Goal: Task Accomplishment & Management: Manage account settings

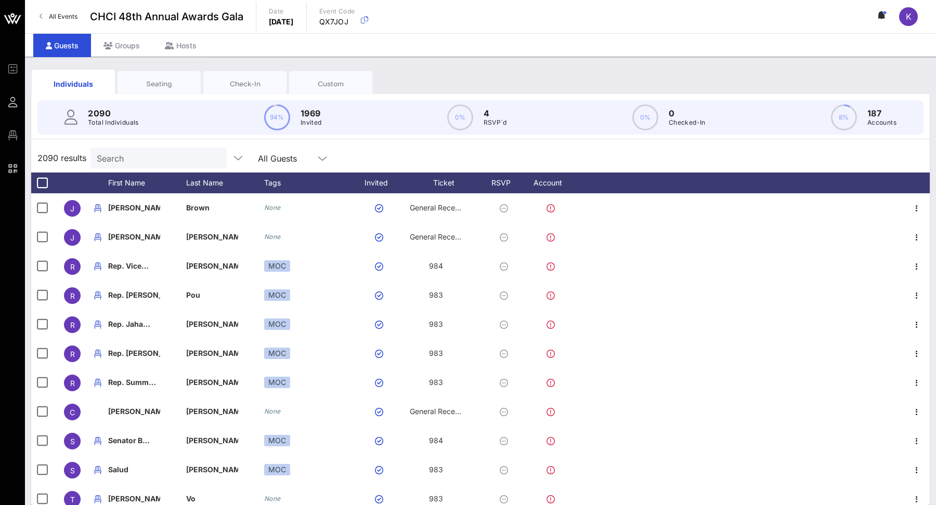
click at [135, 162] on input "Search" at bounding box center [158, 158] width 122 height 14
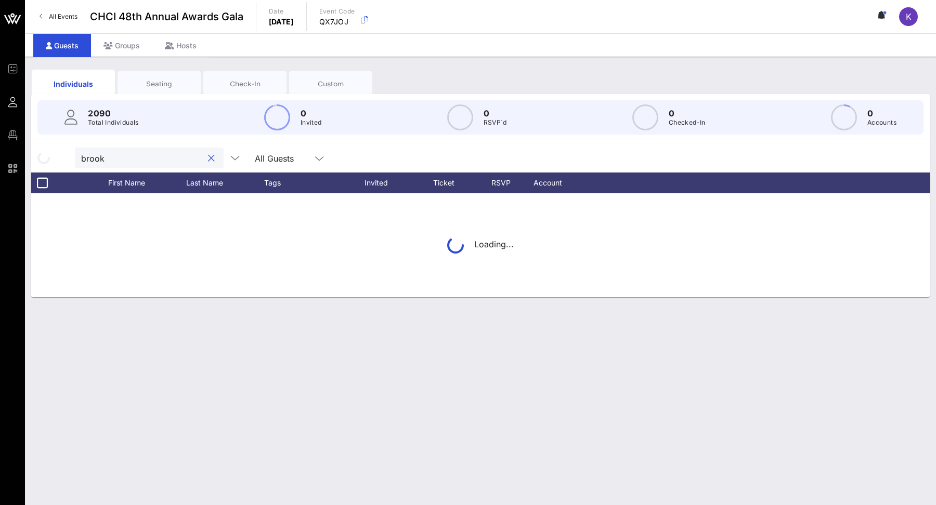
type input "[PERSON_NAME]"
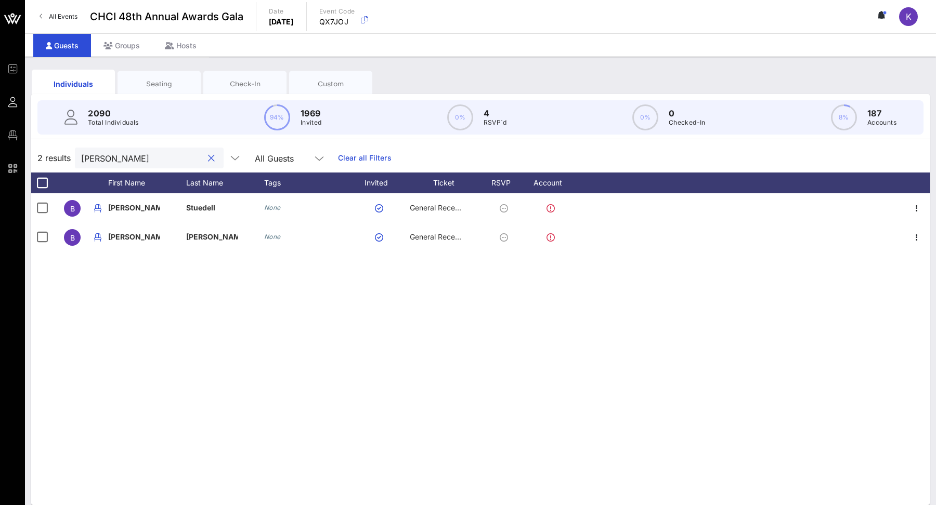
click at [208, 155] on button "clear icon" at bounding box center [211, 158] width 7 height 10
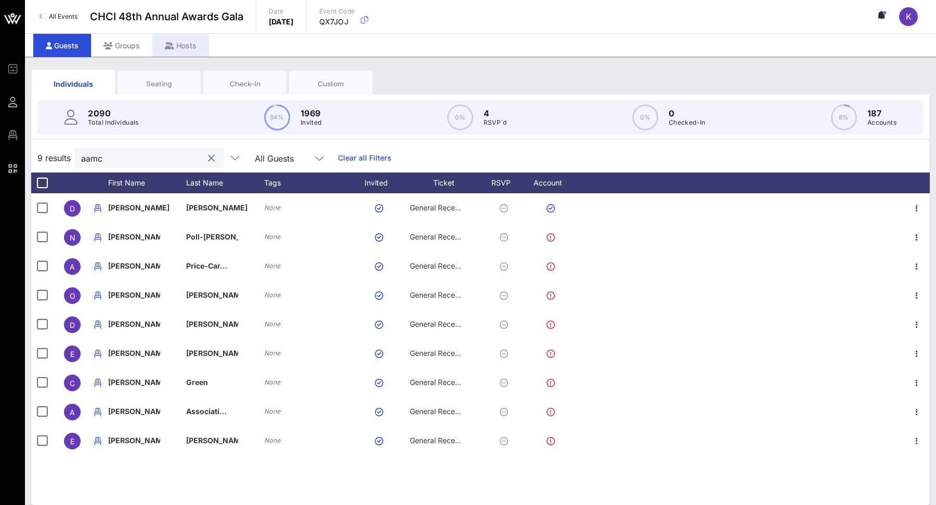
type input "aamc"
click at [129, 41] on div "Groups" at bounding box center [121, 45] width 61 height 23
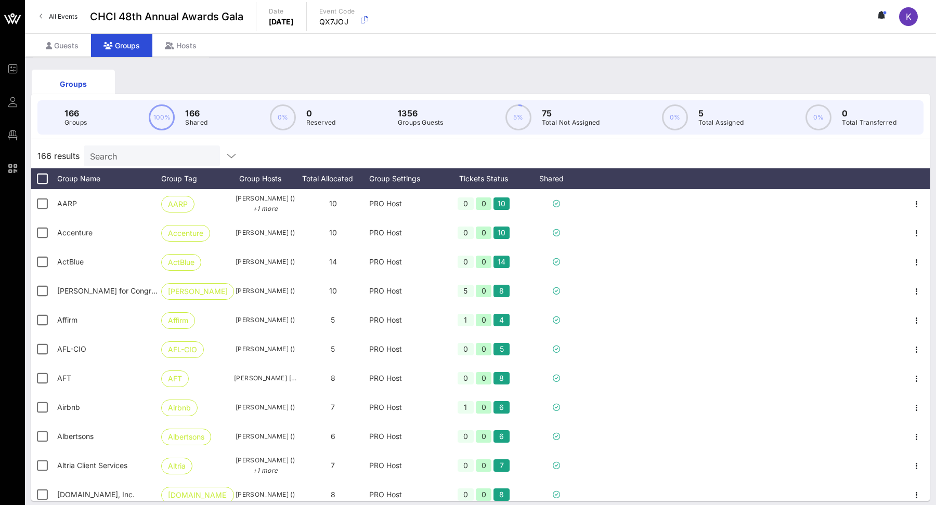
click at [158, 146] on div "Search" at bounding box center [151, 156] width 122 height 21
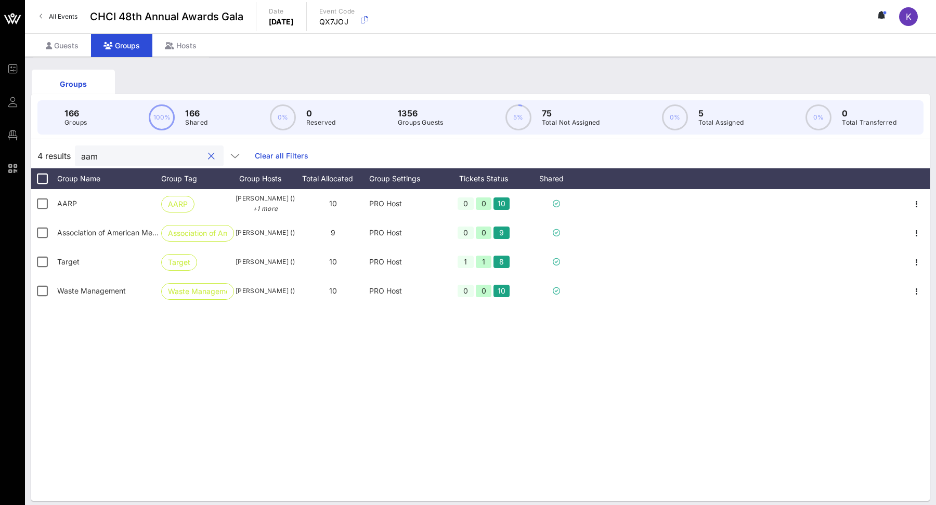
type input "aamc"
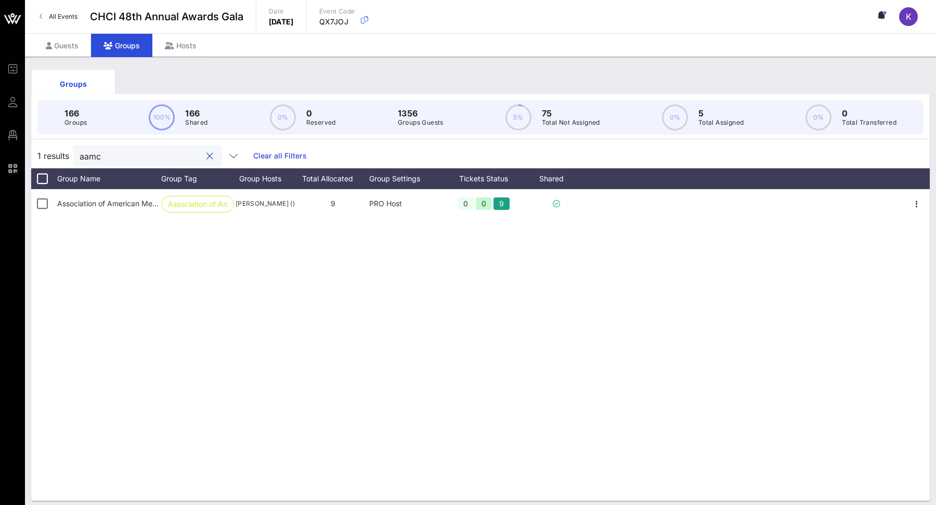
click at [203, 155] on div at bounding box center [209, 156] width 12 height 12
click at [203, 154] on div at bounding box center [209, 156] width 12 height 12
click at [206, 154] on button "clear icon" at bounding box center [209, 156] width 7 height 10
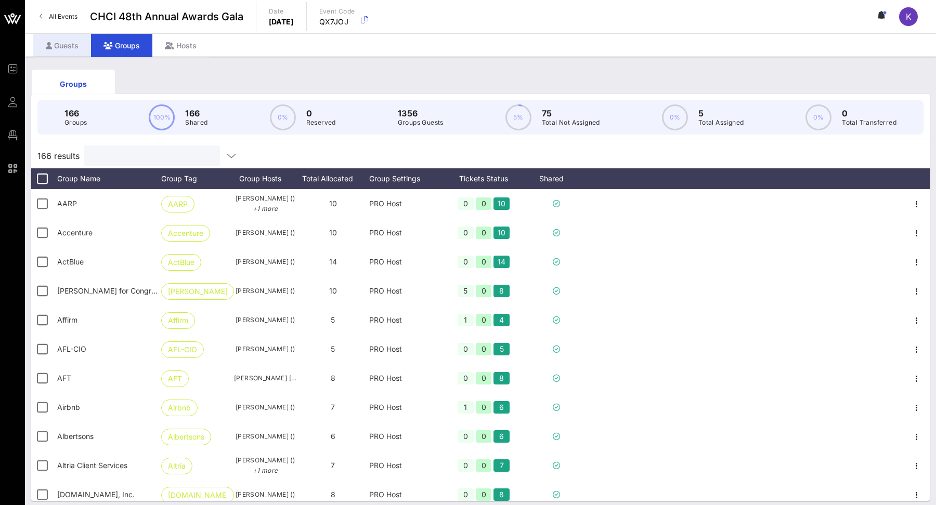
click at [69, 42] on div "Guests" at bounding box center [62, 45] width 58 height 23
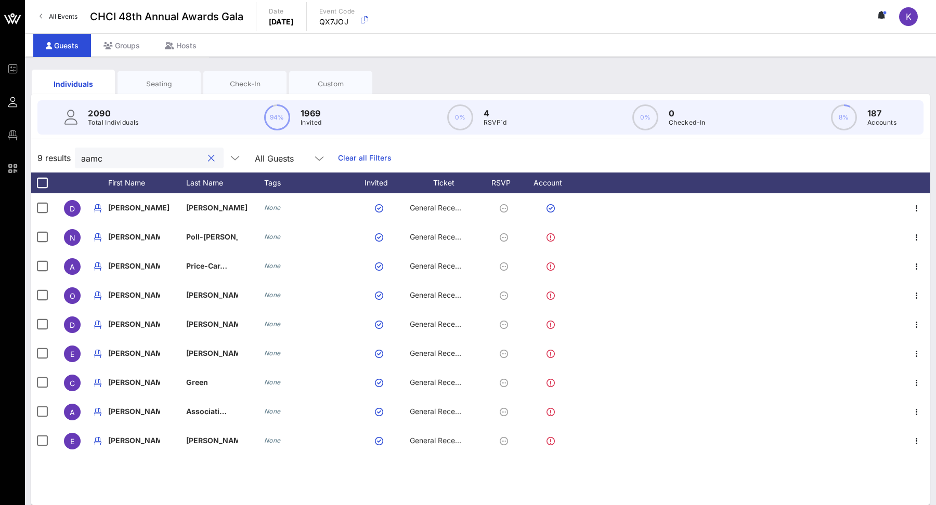
click at [154, 161] on input "aamc" at bounding box center [142, 158] width 122 height 14
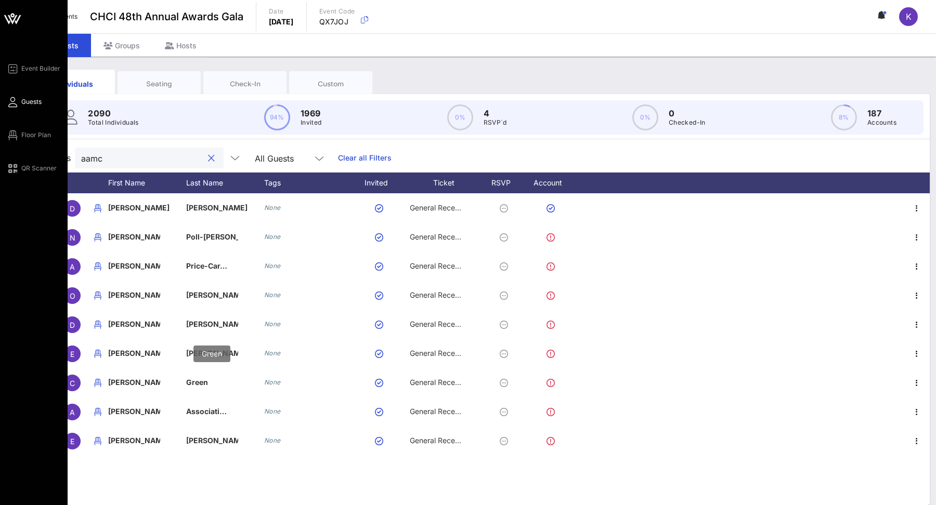
click at [10, 70] on icon at bounding box center [12, 69] width 13 height 2
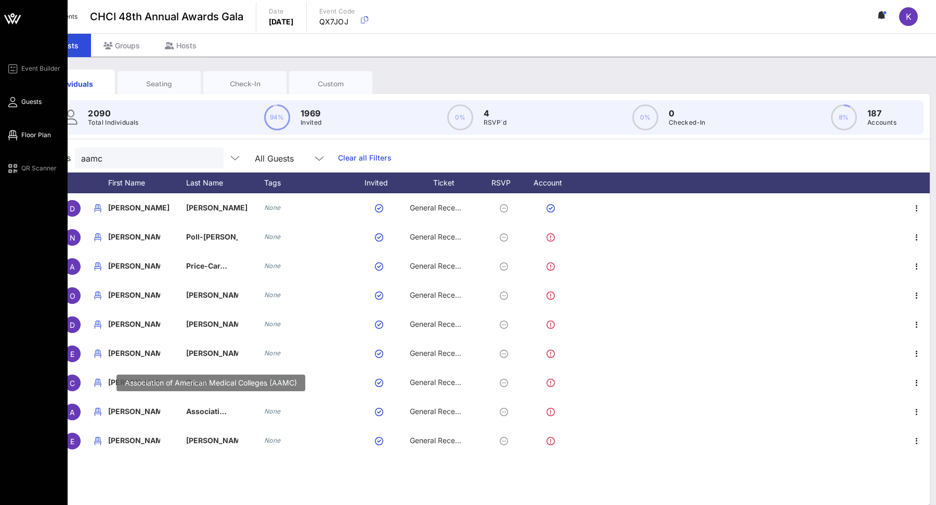
click at [12, 110] on div "Event Builder Guests Floor Plan QR Scanner" at bounding box center [36, 118] width 61 height 112
click at [26, 134] on span "Floor Plan" at bounding box center [36, 135] width 30 height 9
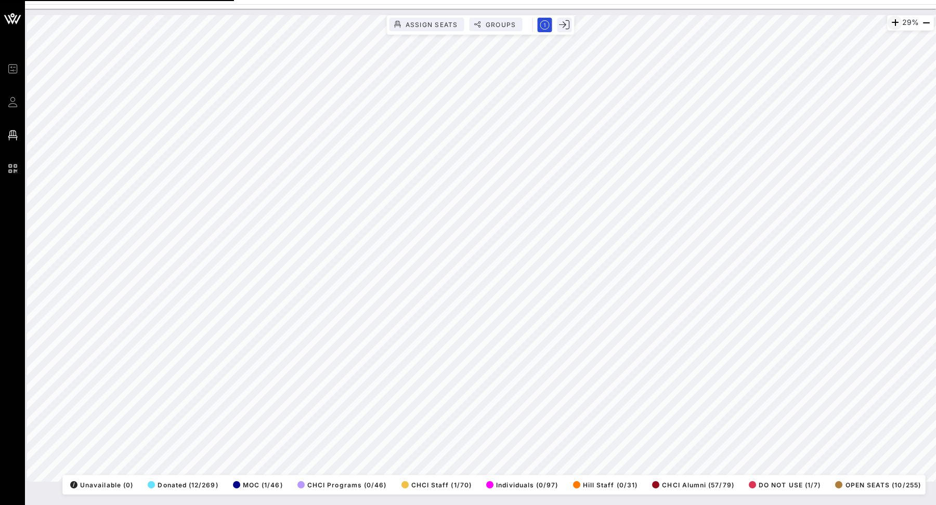
click at [891, 25] on icon "button" at bounding box center [895, 23] width 12 height 12
click at [891, 22] on icon "button" at bounding box center [895, 23] width 12 height 12
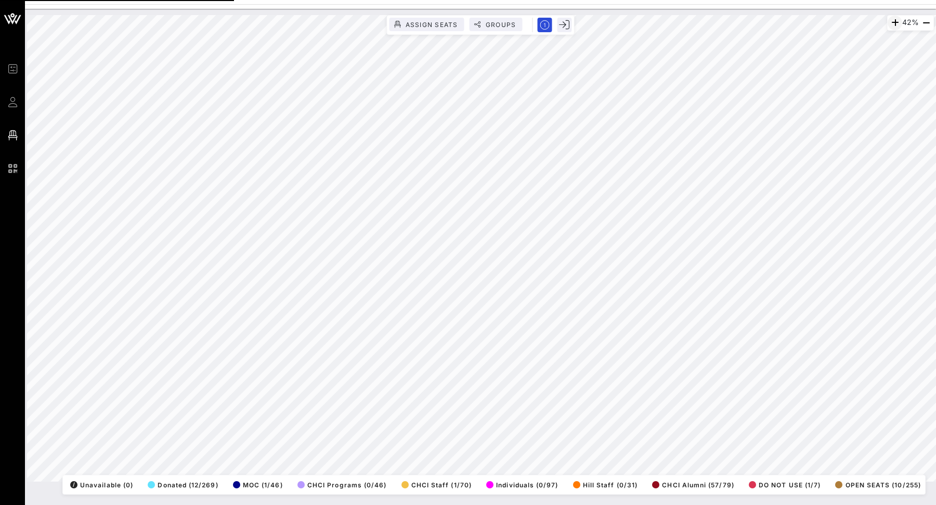
click at [891, 22] on icon "button" at bounding box center [895, 23] width 12 height 12
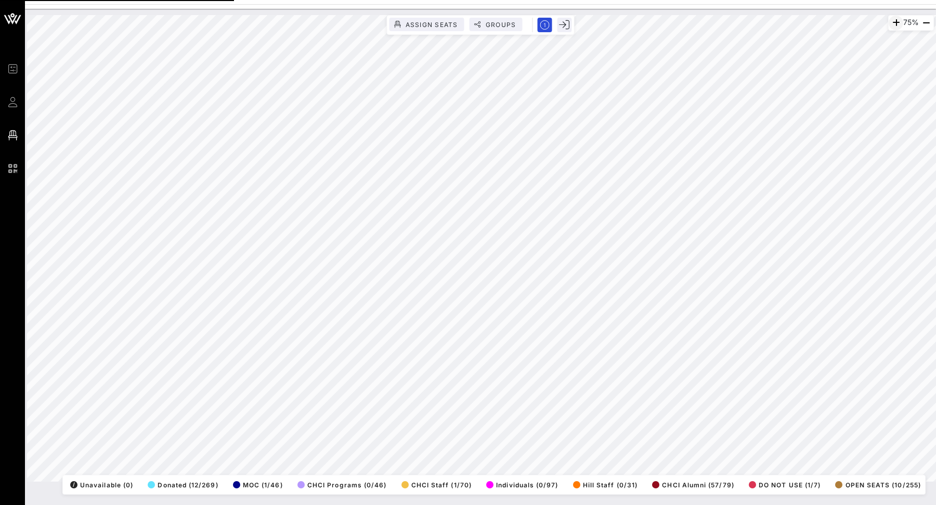
click at [891, 22] on icon "button" at bounding box center [896, 23] width 12 height 12
click at [891, 20] on icon "button" at bounding box center [896, 23] width 12 height 12
click at [493, 0] on html "Event Builder Guests Floor Plan QR Scanner CHCI 48th Annual Awards Gala 100% As…" at bounding box center [468, 252] width 936 height 505
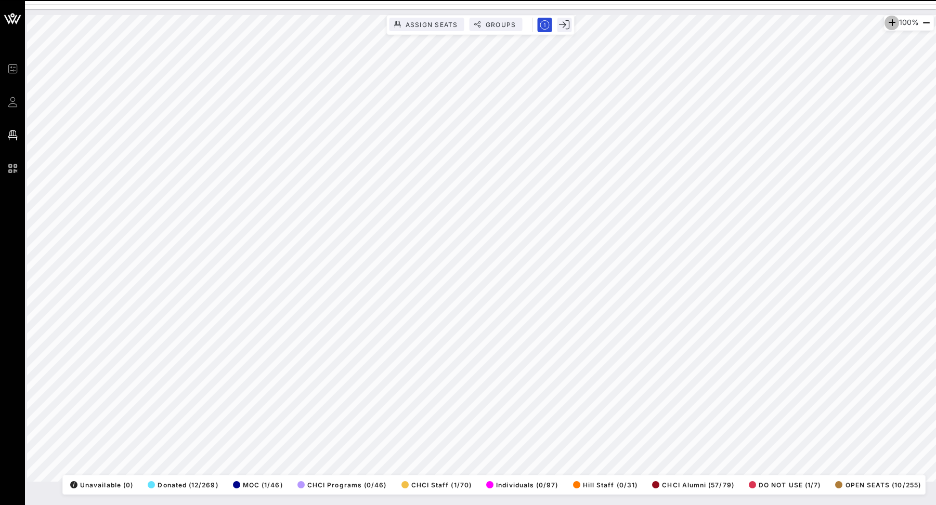
click at [885, 16] on button "button" at bounding box center [891, 23] width 15 height 15
click at [885, 16] on div "100%" at bounding box center [909, 23] width 50 height 16
click at [890, 19] on icon "button" at bounding box center [893, 23] width 12 height 12
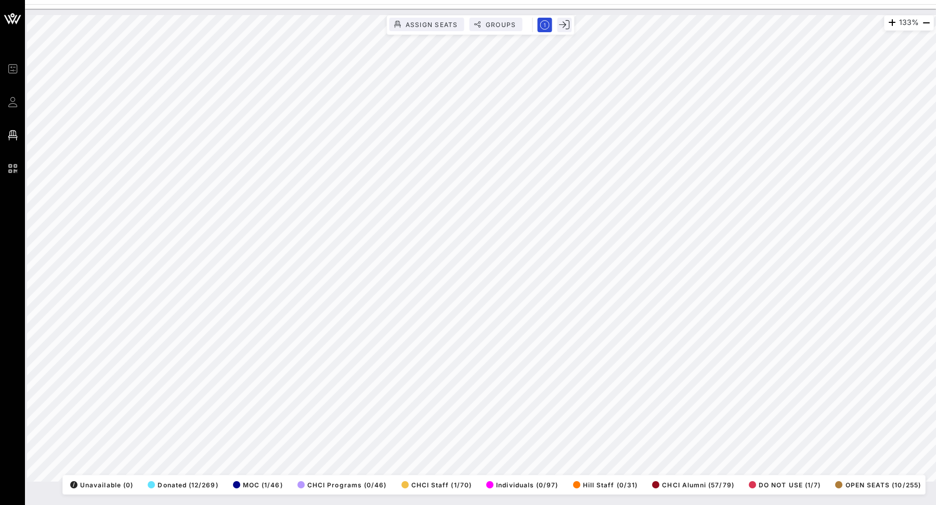
click at [590, 505] on div "133% Assign Seats Groups Exit All Reserved Shared Total Guests 1270 Total Seate…" at bounding box center [480, 257] width 911 height 497
click at [584, 503] on div "133% Assign Seats Groups Exit All Reserved Shared Total Guests 1270 Total Seate…" at bounding box center [480, 257] width 911 height 497
click at [493, 505] on div "133% Assign Seats Groups Exit All Reserved Shared Total Guests 1270 Total Seate…" at bounding box center [480, 257] width 911 height 497
click at [586, 482] on div "133% Assign Seats Groups Exit All Reserved Shared Total Guests 1270 Total Seate…" at bounding box center [480, 248] width 907 height 467
click at [925, 23] on icon "button" at bounding box center [926, 23] width 12 height 12
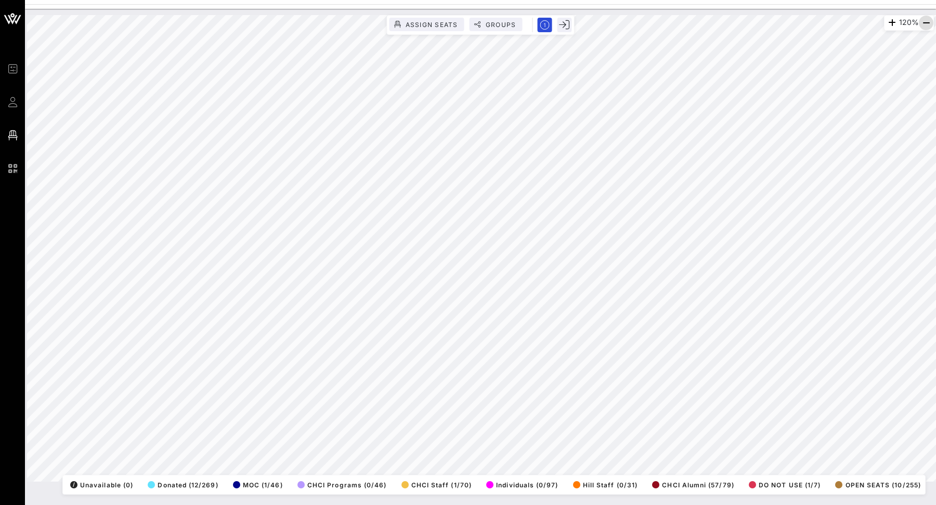
click at [925, 23] on icon "button" at bounding box center [926, 23] width 12 height 12
click at [701, 11] on div "97% Assign Seats Groups Exit All Reserved Shared Total Guests 1270 Total Seated…" at bounding box center [480, 248] width 919 height 479
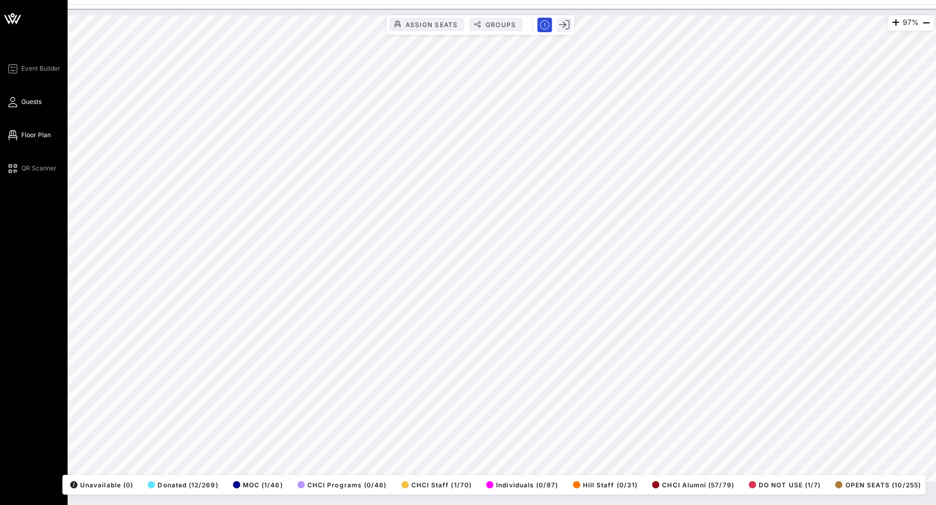
drag, startPoint x: 19, startPoint y: 70, endPoint x: 29, endPoint y: 99, distance: 30.4
click at [19, 70] on link "Event Builder" at bounding box center [33, 68] width 54 height 12
click at [29, 99] on span "Guests" at bounding box center [31, 101] width 20 height 9
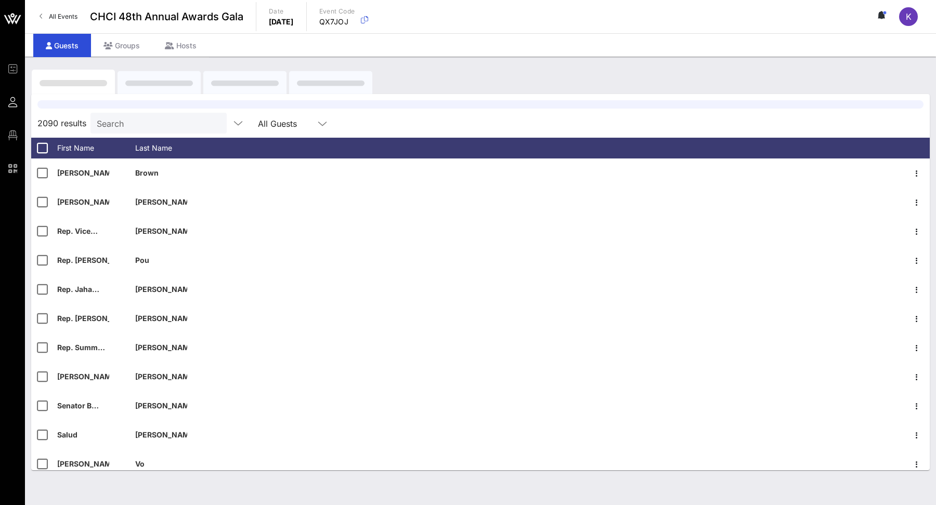
click at [138, 113] on div "Search" at bounding box center [158, 123] width 122 height 21
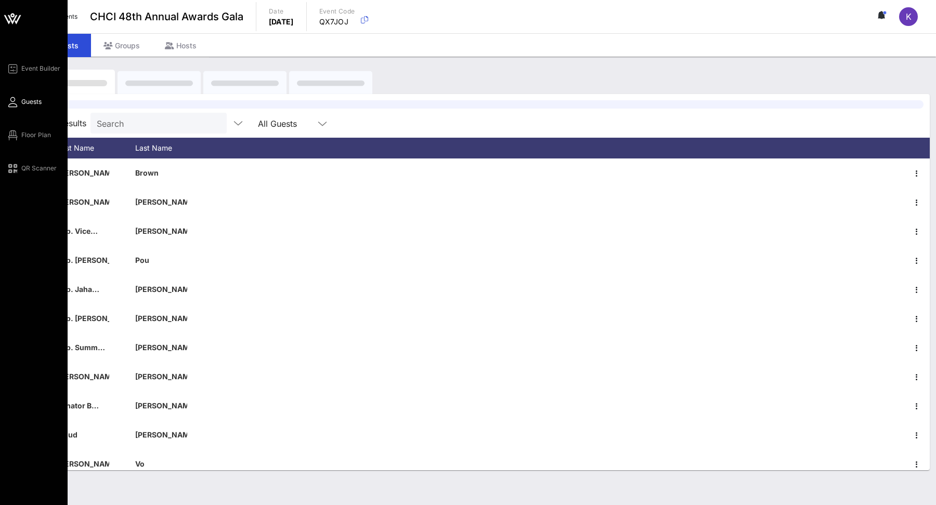
click at [31, 100] on span "Guests" at bounding box center [31, 101] width 20 height 9
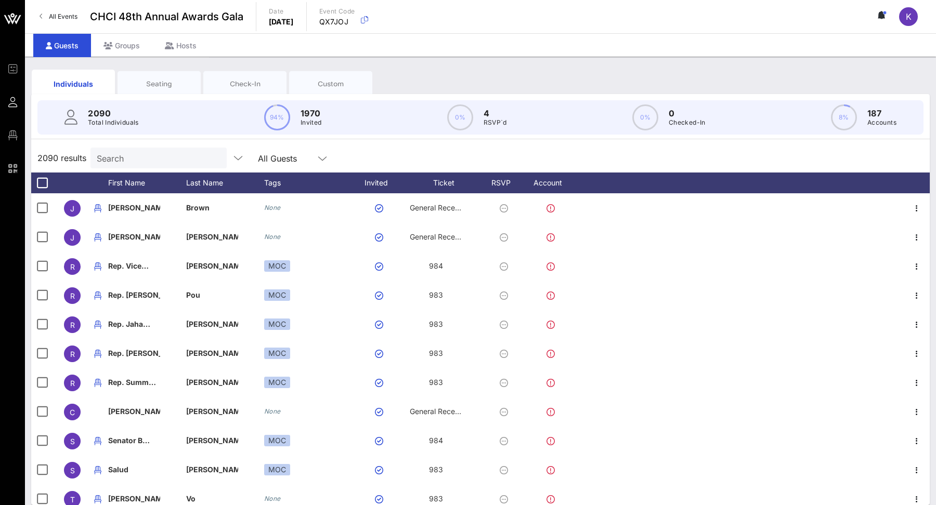
click at [174, 152] on input "Search" at bounding box center [158, 158] width 122 height 14
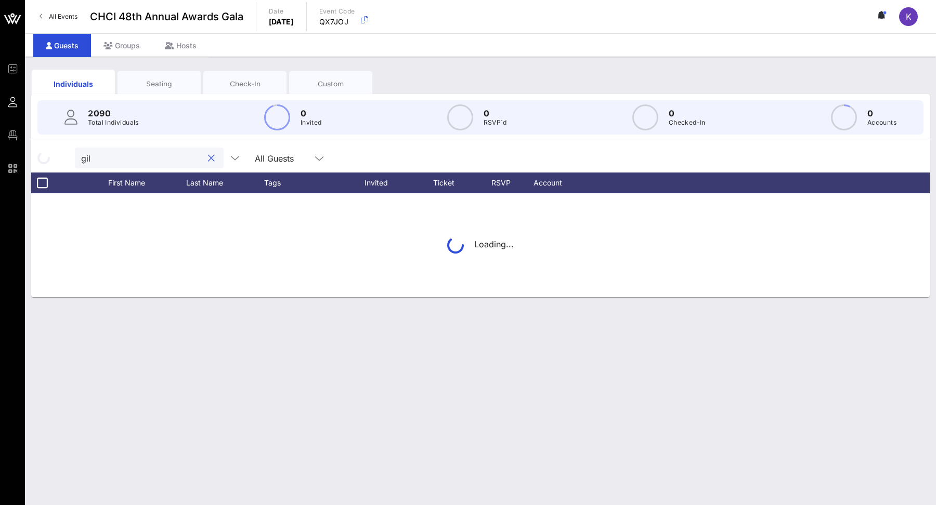
type input "[PERSON_NAME]"
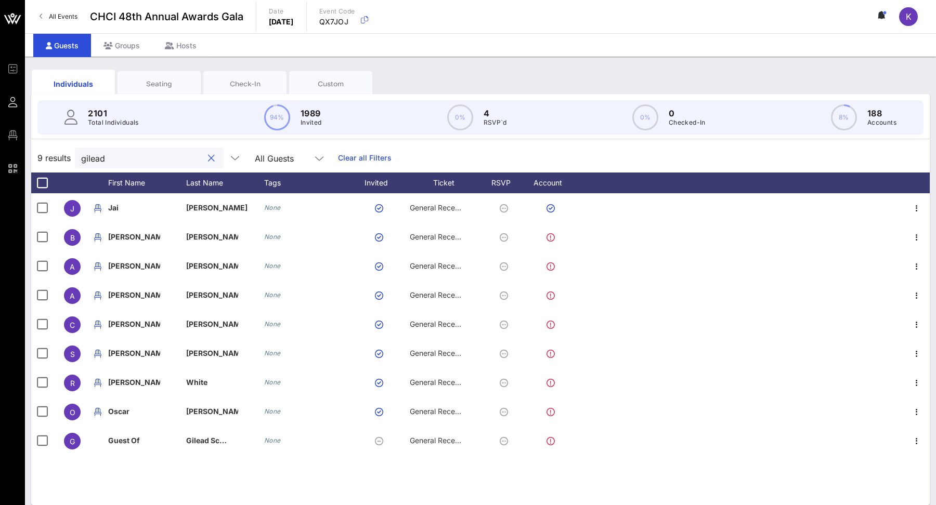
type input "gilead"
click at [598, 472] on div "J [PERSON_NAME] None General Reception B [PERSON_NAME] None General Reception A…" at bounding box center [480, 349] width 899 height 312
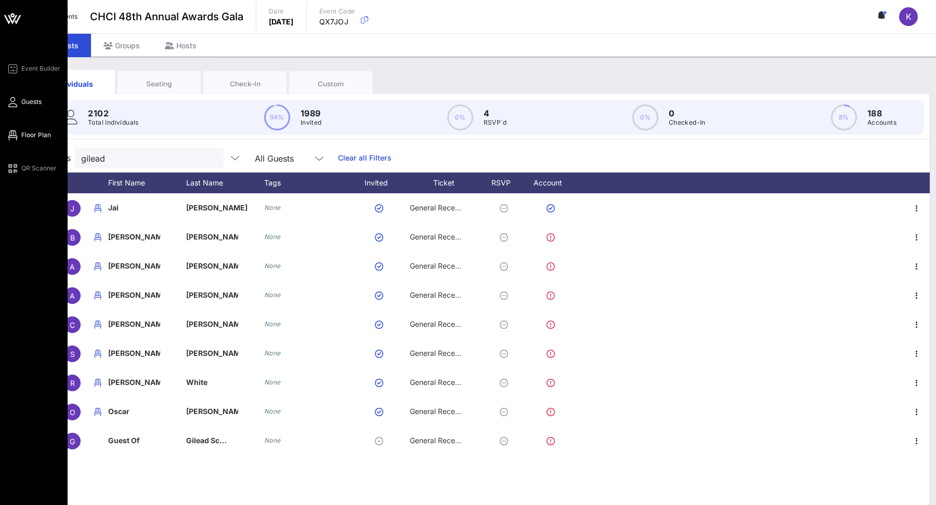
click at [33, 135] on span "Floor Plan" at bounding box center [36, 135] width 30 height 9
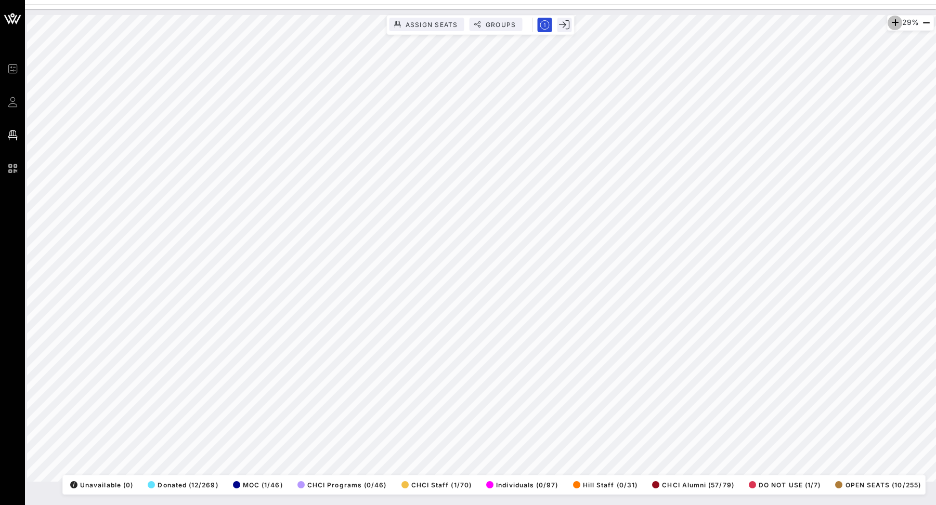
click at [892, 22] on icon "button" at bounding box center [895, 23] width 12 height 12
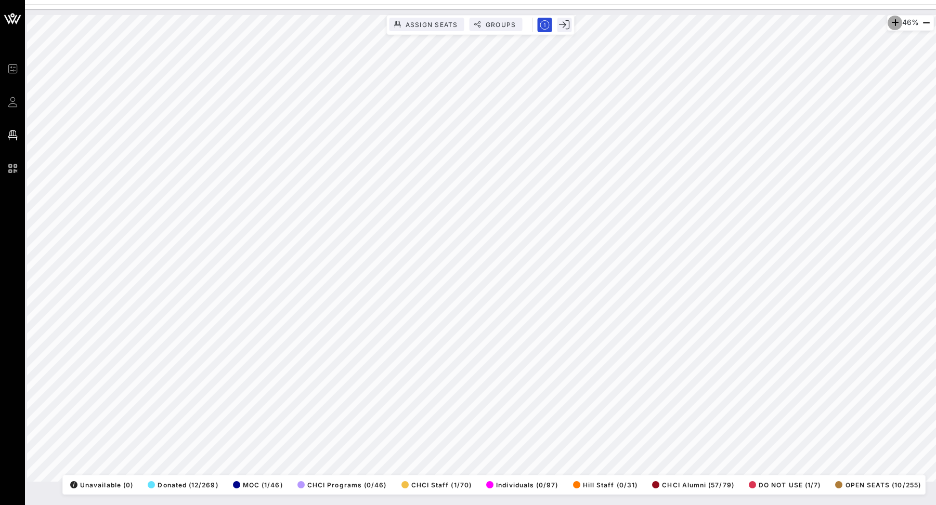
click at [892, 22] on icon "button" at bounding box center [895, 23] width 12 height 12
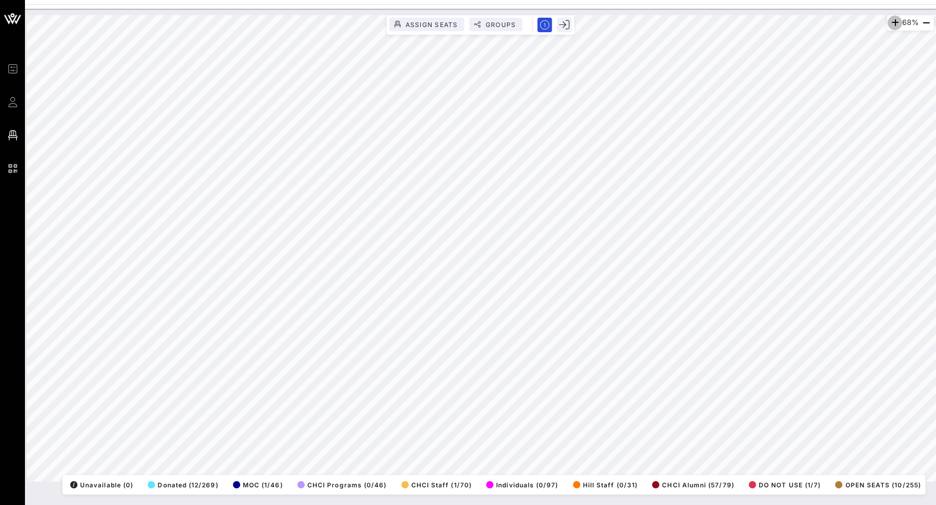
click at [892, 22] on icon "button" at bounding box center [895, 23] width 12 height 12
click at [808, 0] on html "Event Builder Guests Floor Plan QR Scanner CHCI 48th Annual Awards Gala 91% Ass…" at bounding box center [468, 252] width 936 height 505
click at [892, 23] on icon "button" at bounding box center [896, 23] width 12 height 12
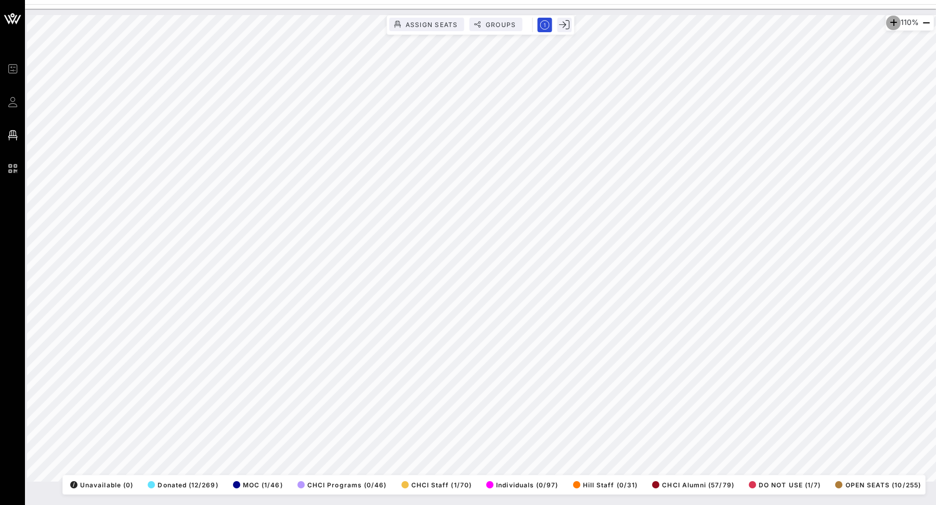
click at [892, 23] on icon "button" at bounding box center [893, 23] width 12 height 12
click at [889, 23] on icon "button" at bounding box center [893, 23] width 12 height 12
click at [889, 23] on icon "button" at bounding box center [892, 23] width 12 height 12
click at [922, 23] on icon "button" at bounding box center [926, 23] width 12 height 12
